Goal: Transaction & Acquisition: Purchase product/service

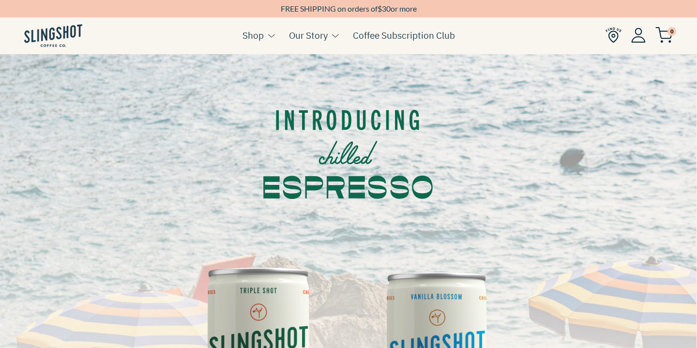
scroll to position [0, 0]
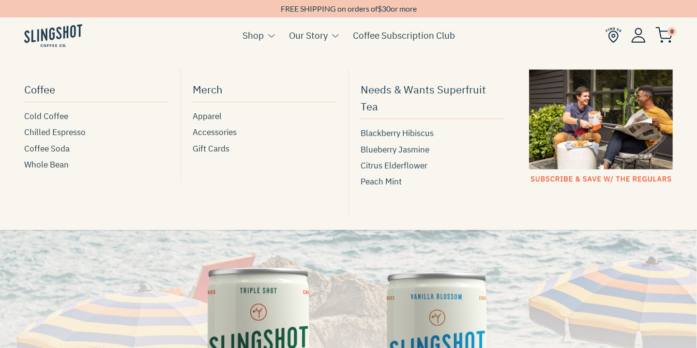
click at [267, 37] on button at bounding box center [269, 36] width 11 height 13
click at [54, 114] on span "Cold Coffee" at bounding box center [46, 116] width 44 height 13
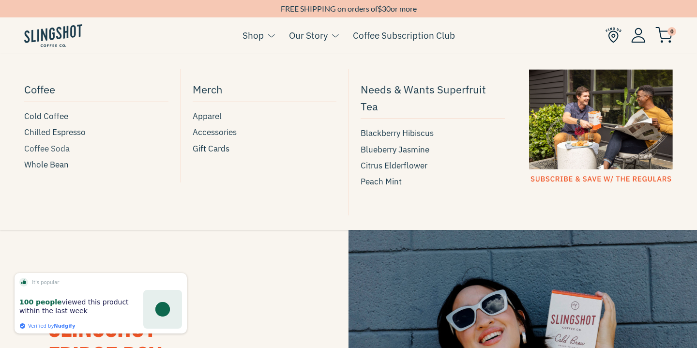
click at [58, 149] on span "Coffee Soda" at bounding box center [46, 148] width 45 height 13
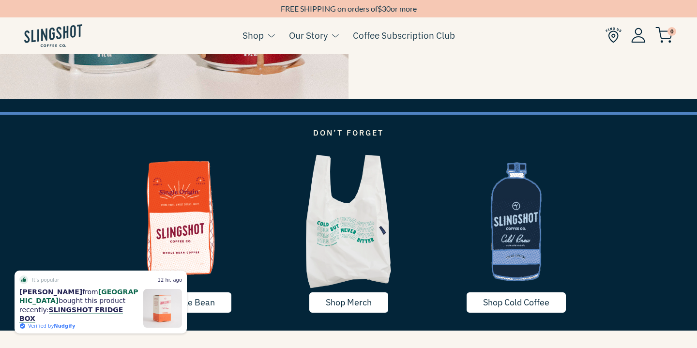
scroll to position [1520, 0]
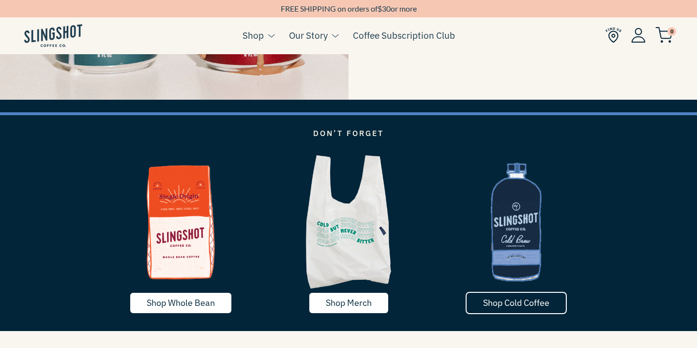
click at [532, 295] on link "Shop Cold Coffee" at bounding box center [516, 303] width 101 height 22
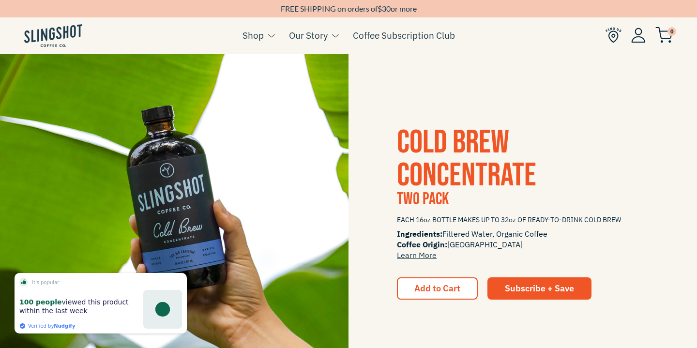
scroll to position [1301, 0]
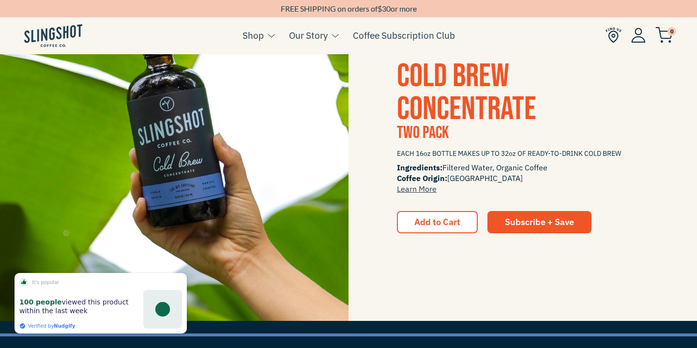
click at [446, 112] on span "COLD BREW CONCENTRATE" at bounding box center [466, 93] width 139 height 72
